Goal: Find specific fact: Find specific fact

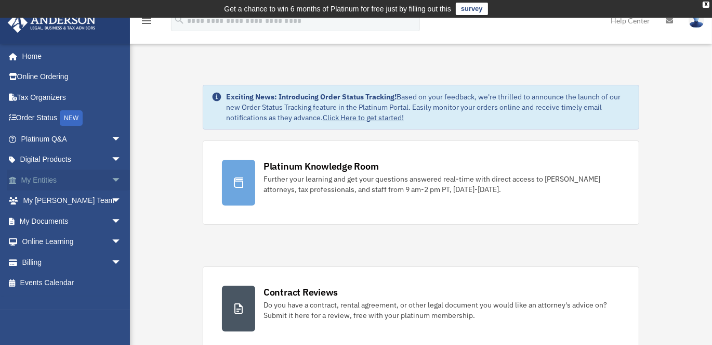
click at [111, 176] on span "arrow_drop_down" at bounding box center [121, 179] width 21 height 21
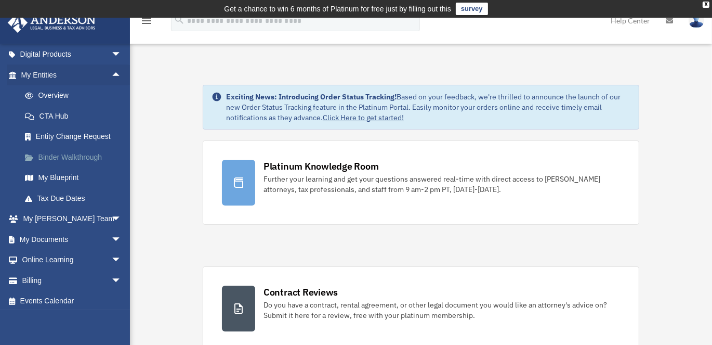
scroll to position [106, 0]
click at [54, 93] on link "Overview" at bounding box center [76, 94] width 123 height 21
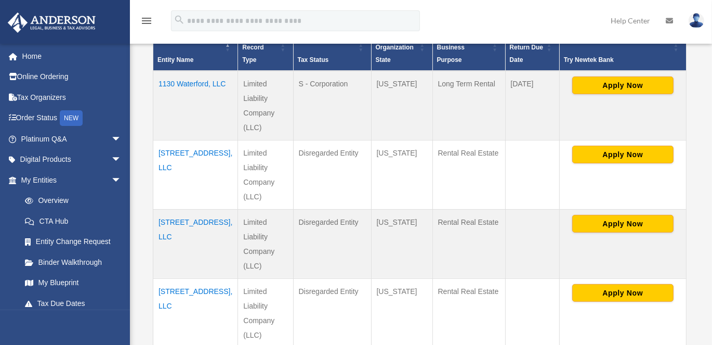
scroll to position [254, 0]
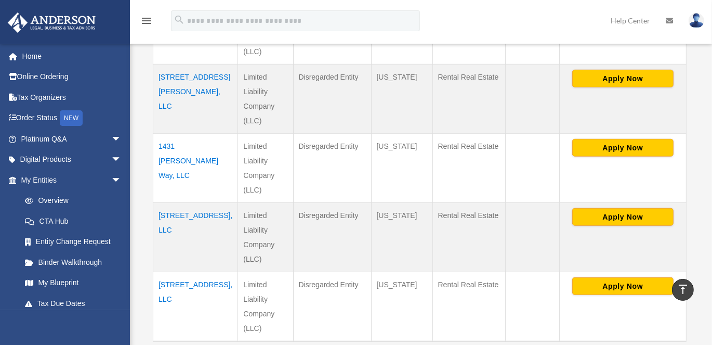
click at [320, 194] on td "Disregarded Entity" at bounding box center [332, 167] width 78 height 69
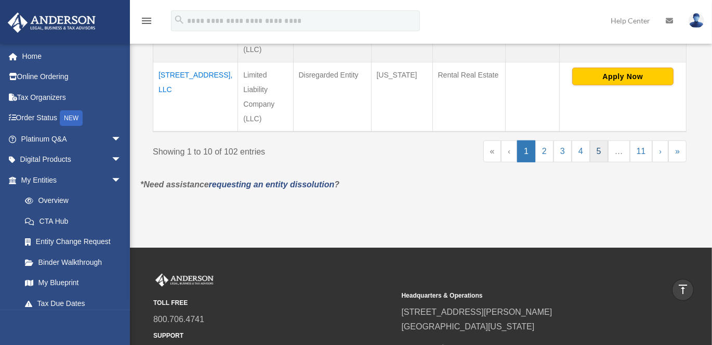
click at [599, 153] on link "5" at bounding box center [599, 151] width 18 height 22
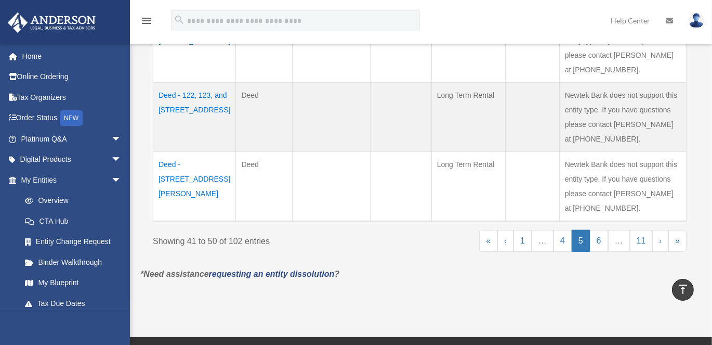
scroll to position [769, 0]
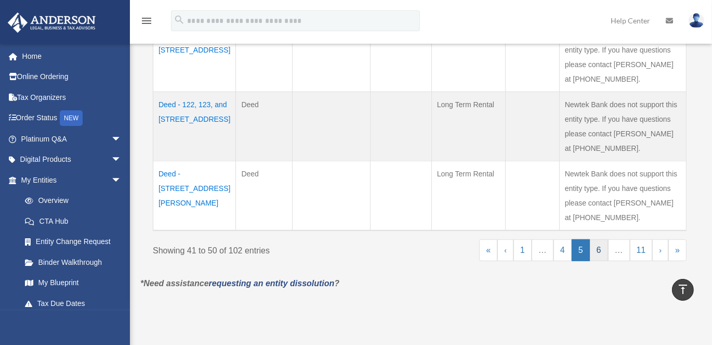
click at [603, 249] on link "6" at bounding box center [599, 250] width 18 height 22
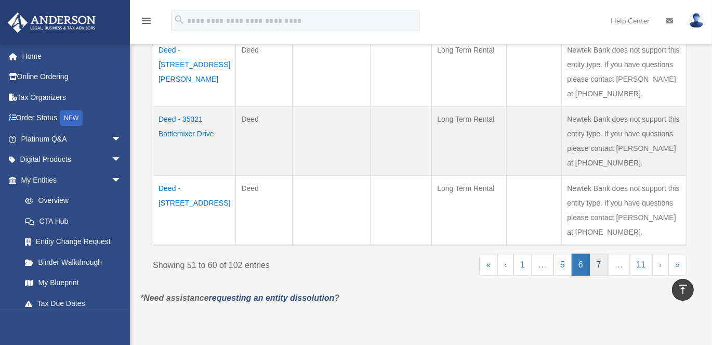
click at [599, 264] on link "7" at bounding box center [599, 265] width 18 height 22
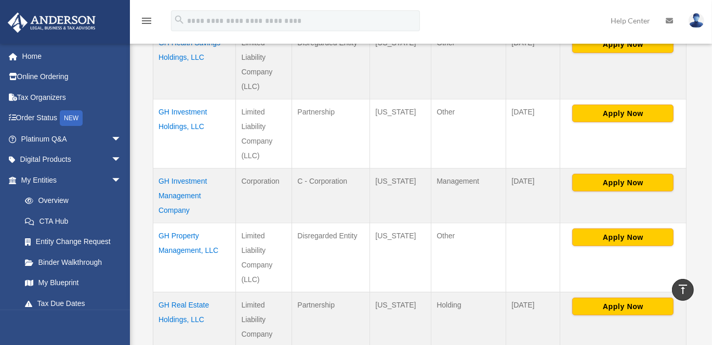
scroll to position [427, 0]
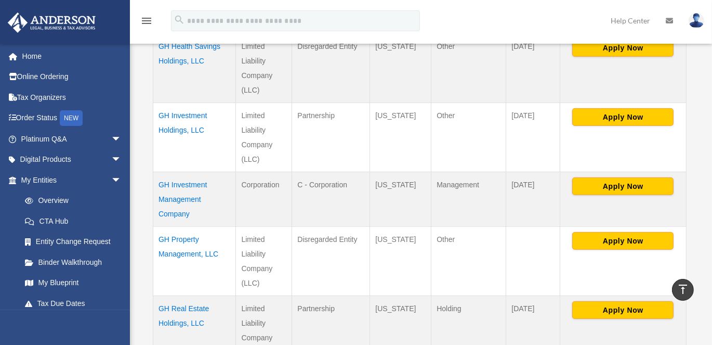
click at [173, 127] on td "GH Investment Holdings, LLC" at bounding box center [194, 136] width 83 height 69
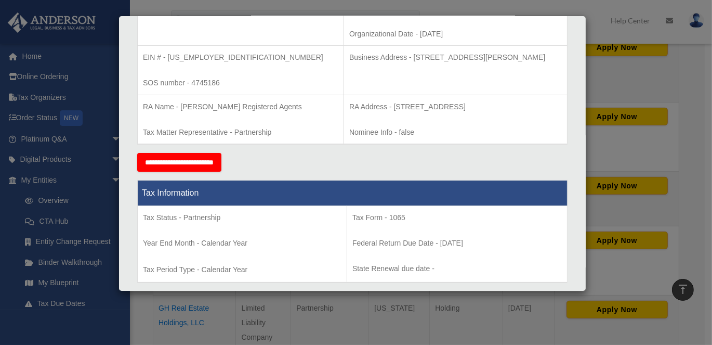
scroll to position [278, 0]
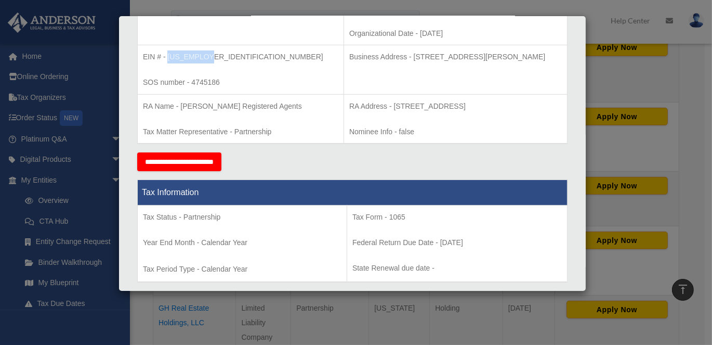
drag, startPoint x: 168, startPoint y: 56, endPoint x: 205, endPoint y: 58, distance: 36.5
click at [205, 58] on p "EIN # - 86-1510166" at bounding box center [240, 56] width 195 height 13
copy p "86-1510166"
